Goal: Find specific page/section: Find specific page/section

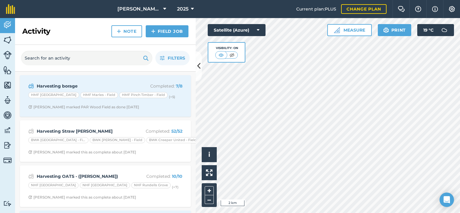
click at [204, 192] on div "+ –" at bounding box center [209, 195] width 15 height 24
click at [209, 192] on button "+" at bounding box center [209, 190] width 9 height 9
click at [186, 8] on span "2025" at bounding box center [182, 8] width 11 height 7
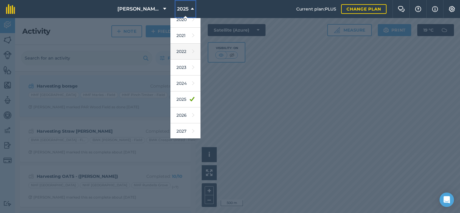
scroll to position [54, 0]
click at [185, 117] on link "2026" at bounding box center [186, 116] width 30 height 16
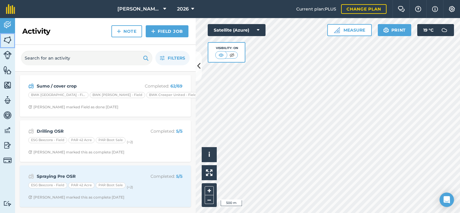
click at [7, 41] on img at bounding box center [7, 40] width 8 height 9
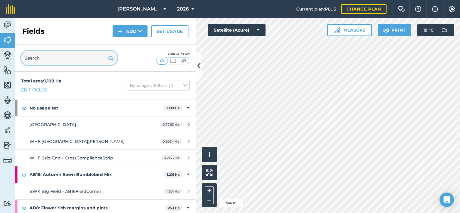
click at [60, 57] on input "text" at bounding box center [69, 58] width 96 height 14
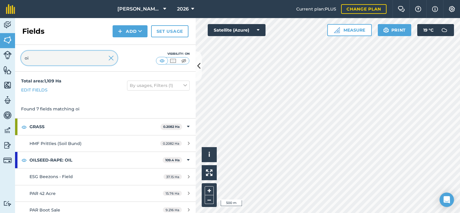
type input "o"
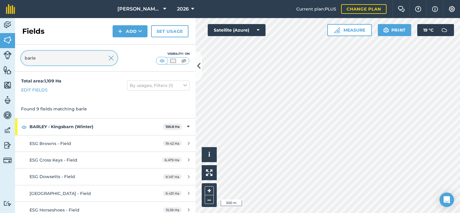
scroll to position [71, 0]
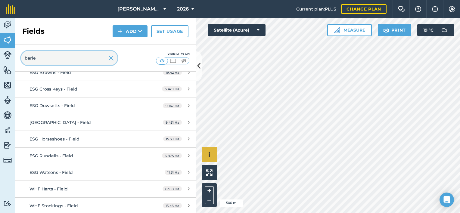
type input "barle"
click at [110, 59] on img at bounding box center [110, 58] width 5 height 7
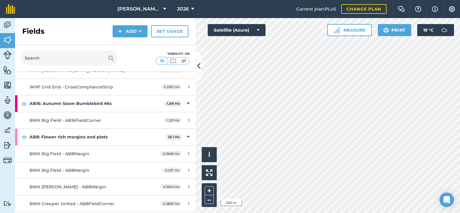
scroll to position [1731, 0]
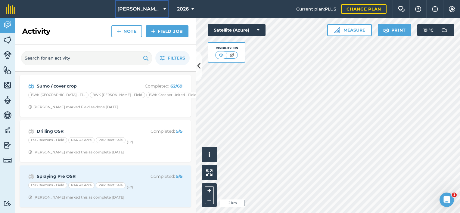
click at [142, 6] on span "[PERSON_NAME] Hayleys Partnership" at bounding box center [139, 8] width 43 height 7
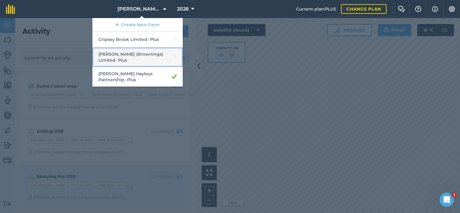
click at [148, 56] on link "[PERSON_NAME] (Brownings) Limited - Plus" at bounding box center [137, 58] width 90 height 20
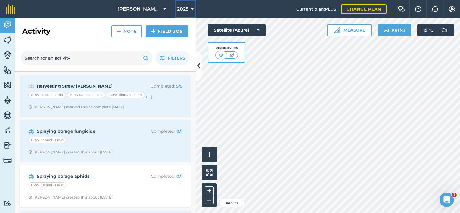
click at [188, 8] on span "2025" at bounding box center [182, 8] width 11 height 7
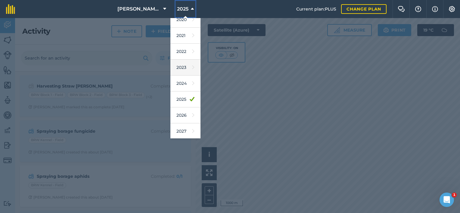
scroll to position [54, 0]
click at [183, 114] on link "2026" at bounding box center [186, 116] width 30 height 16
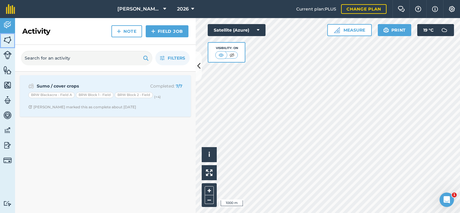
click at [8, 39] on img at bounding box center [7, 40] width 8 height 9
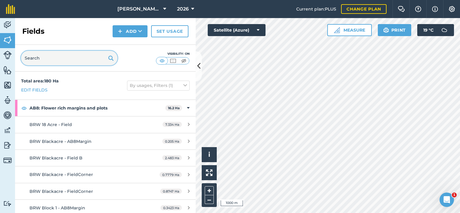
click at [61, 63] on input "text" at bounding box center [69, 58] width 96 height 14
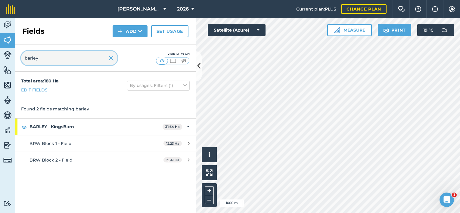
type input "barley"
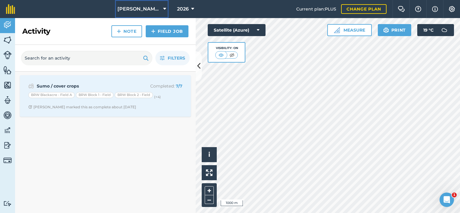
click at [139, 11] on span "Padfield (Brownings) Limited" at bounding box center [139, 8] width 43 height 7
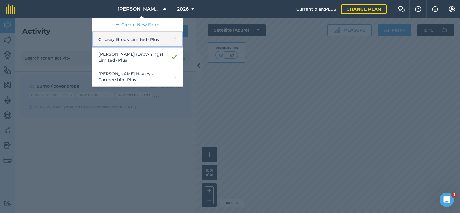
click at [134, 35] on link "Cripsey Brook Limited - Plus" at bounding box center [137, 40] width 90 height 16
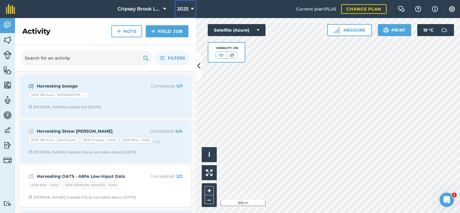
click at [179, 7] on span "2025" at bounding box center [182, 8] width 11 height 7
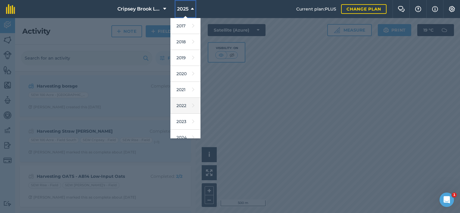
scroll to position [54, 0]
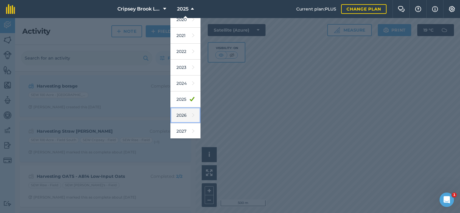
click at [181, 117] on link "2026" at bounding box center [186, 116] width 30 height 16
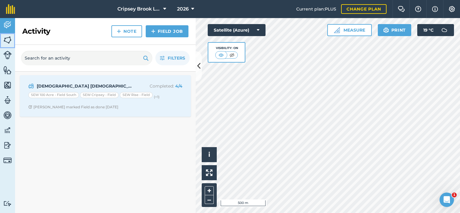
click at [5, 41] on img at bounding box center [7, 40] width 8 height 9
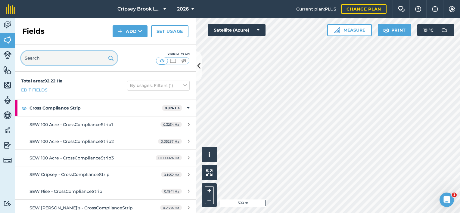
click at [62, 58] on input "text" at bounding box center [69, 58] width 96 height 14
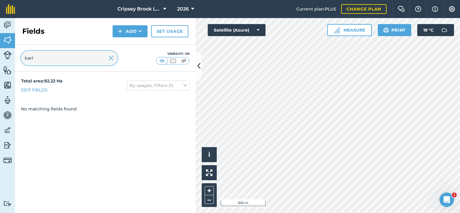
type input "barl"
